Goal: Task Accomplishment & Management: Complete application form

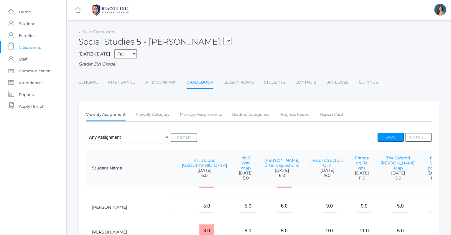
click at [224, 37] on select "05ART - Art 5 [PERSON_NAME] 05CITIZEN - Citizenship and Stewardship 5 [PERSON_N…" at bounding box center [228, 41] width 8 height 8
select select "1967"
click option "05LA - Language Arts 5 [PERSON_NAME]" at bounding box center [0, 0] width 0 height 0
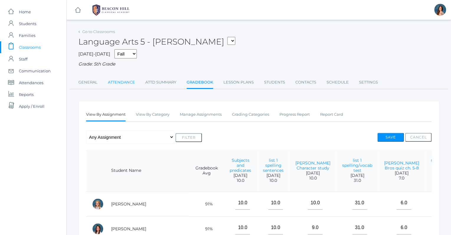
click at [119, 82] on link "Attendance" at bounding box center [121, 82] width 27 height 12
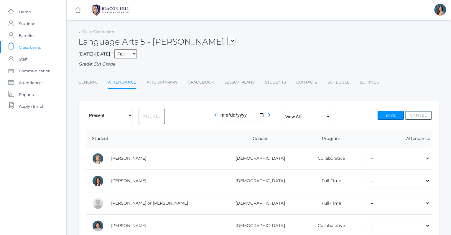
click at [149, 116] on button "Fill All" at bounding box center [152, 117] width 27 height 16
select select "P"
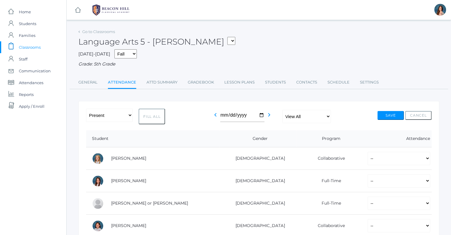
select select "P"
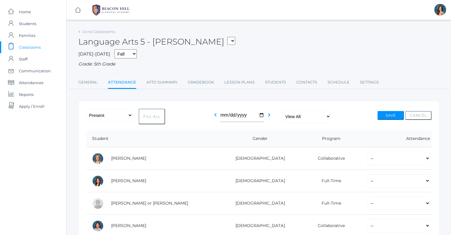
select select "P"
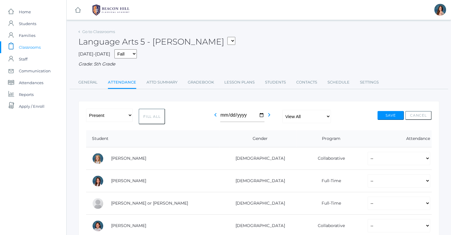
select select "P"
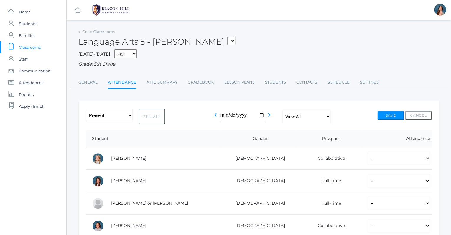
select select "P"
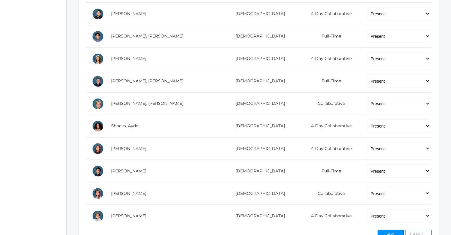
scroll to position [367, 0]
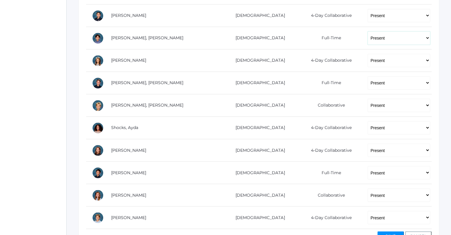
select select "AE"
click option "Absent Excused" at bounding box center [0, 0] width 0 height 0
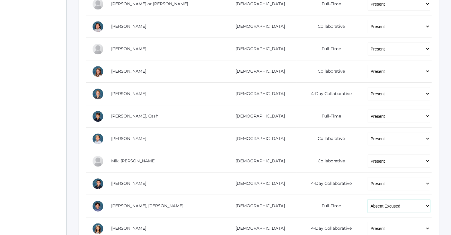
scroll to position [206, 0]
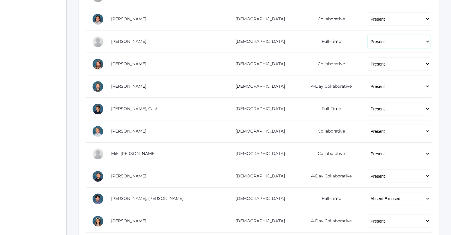
select select "AU"
click option "Absent Unexcused" at bounding box center [0, 0] width 0 height 0
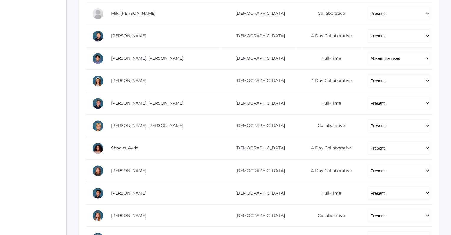
scroll to position [350, 0]
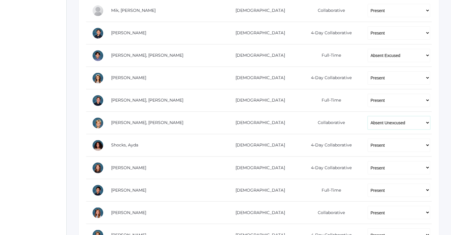
click option "Absent Unexcused" at bounding box center [0, 0] width 0 height 0
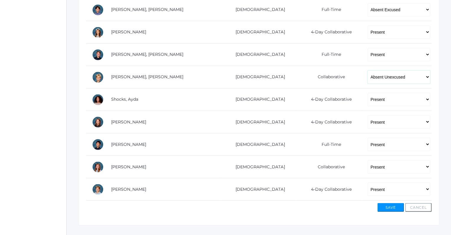
scroll to position [403, 0]
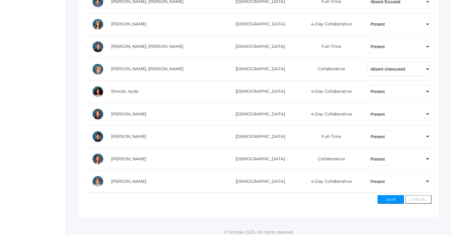
select select "P"
click option "Present" at bounding box center [0, 0] width 0 height 0
click at [385, 196] on button "Save" at bounding box center [391, 199] width 27 height 9
